Goal: Task Accomplishment & Management: Manage account settings

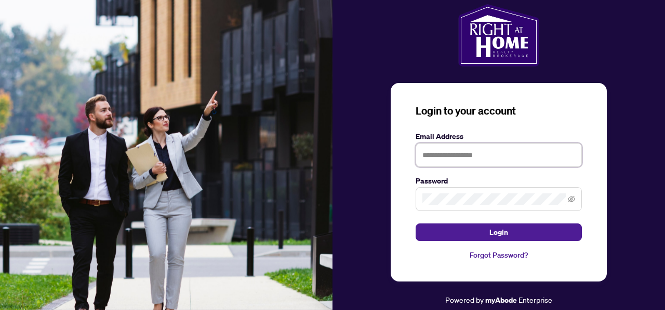
click at [449, 159] on input "text" at bounding box center [498, 155] width 166 height 24
type input "**********"
click at [415, 224] on button "Login" at bounding box center [498, 233] width 166 height 18
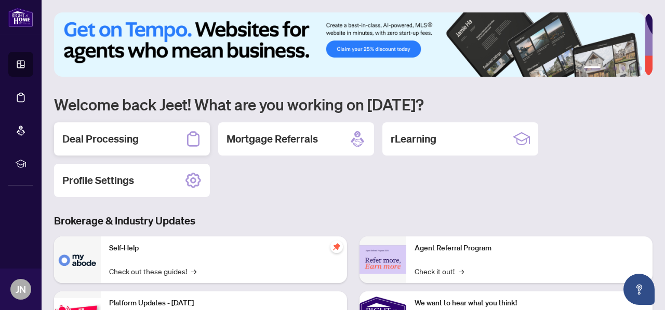
click at [101, 136] on h2 "Deal Processing" at bounding box center [100, 139] width 76 height 15
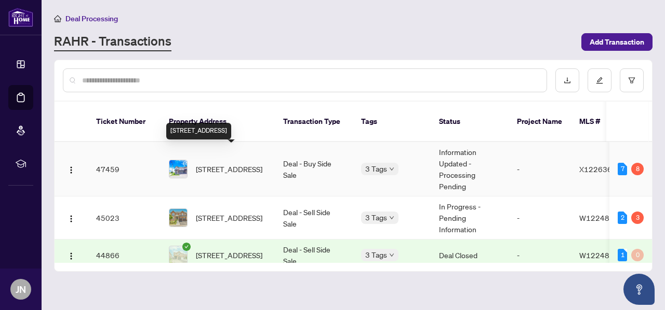
click at [225, 164] on span "[STREET_ADDRESS]" at bounding box center [229, 169] width 66 height 11
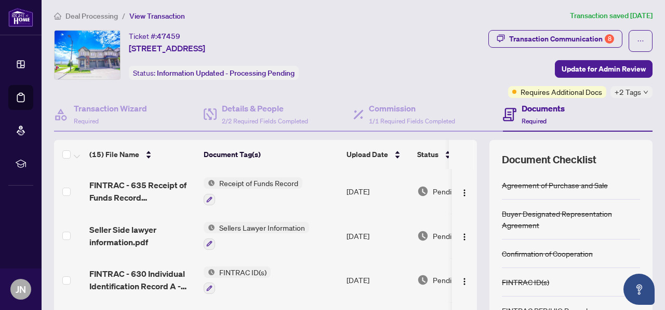
scroll to position [3, 0]
click at [533, 42] on div "Transaction Communication 8" at bounding box center [561, 39] width 105 height 17
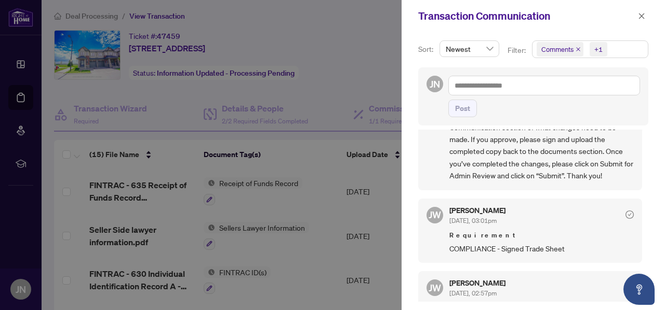
scroll to position [374, 0]
click at [316, 93] on div at bounding box center [332, 155] width 665 height 310
click at [642, 13] on icon "close" at bounding box center [641, 15] width 7 height 7
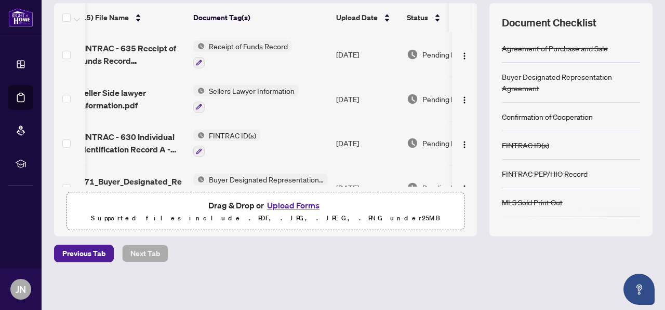
scroll to position [0, 0]
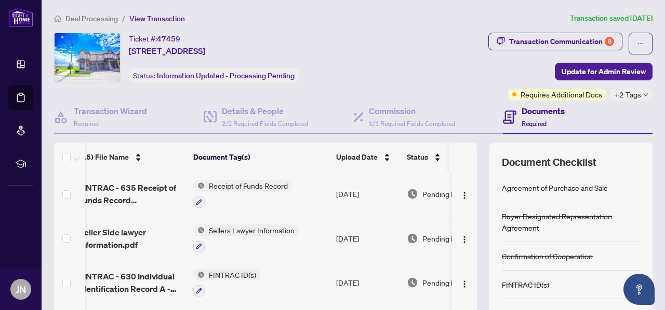
click at [86, 13] on li "Deal Processing" at bounding box center [86, 18] width 64 height 12
click at [87, 15] on span "Deal Processing" at bounding box center [91, 18] width 52 height 9
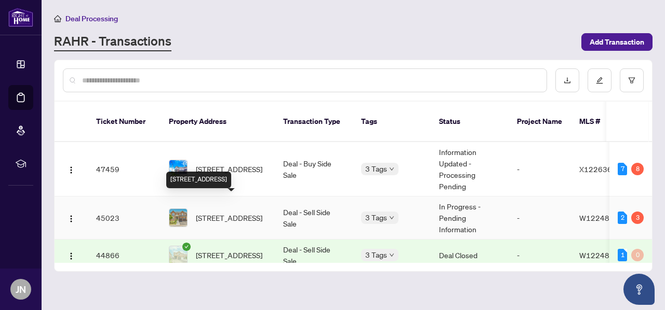
click at [202, 212] on span "[STREET_ADDRESS]" at bounding box center [229, 217] width 66 height 11
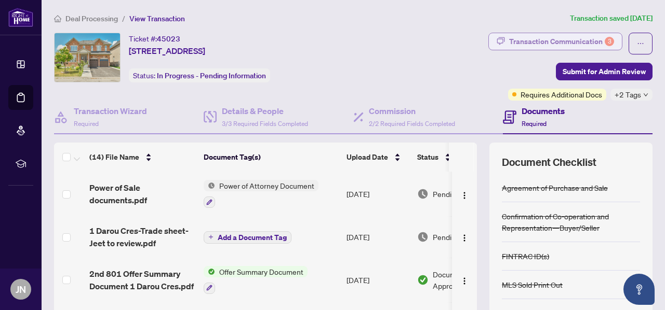
click at [527, 45] on div "Transaction Communication 3" at bounding box center [561, 41] width 105 height 17
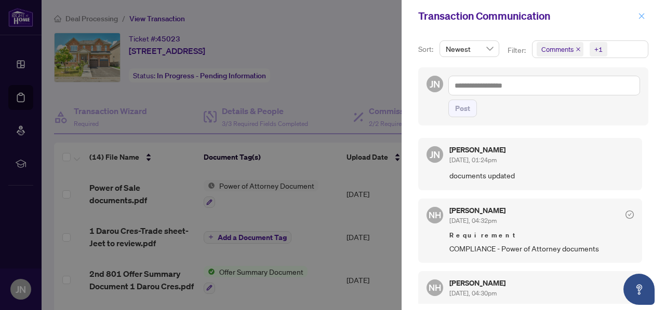
click at [639, 18] on icon "close" at bounding box center [642, 16] width 6 height 6
